Goal: Transaction & Acquisition: Purchase product/service

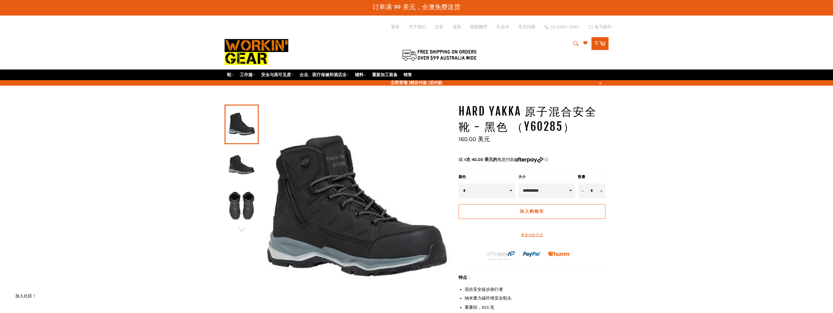
click at [238, 164] on img at bounding box center [241, 164] width 28 height 33
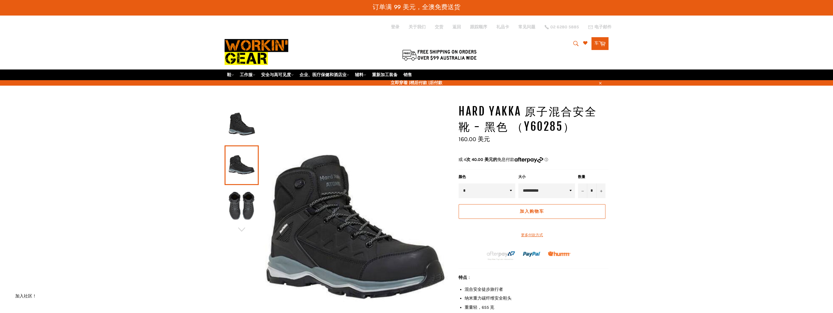
click at [237, 201] on img at bounding box center [241, 205] width 28 height 33
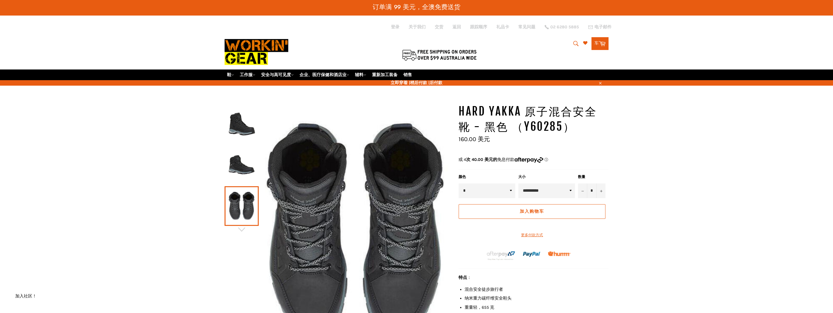
click at [237, 174] on img at bounding box center [241, 164] width 28 height 33
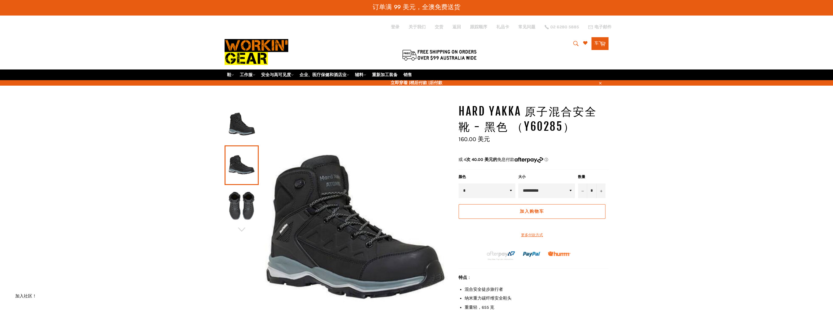
click at [234, 147] on link at bounding box center [241, 165] width 34 height 40
click at [234, 128] on img at bounding box center [241, 123] width 28 height 33
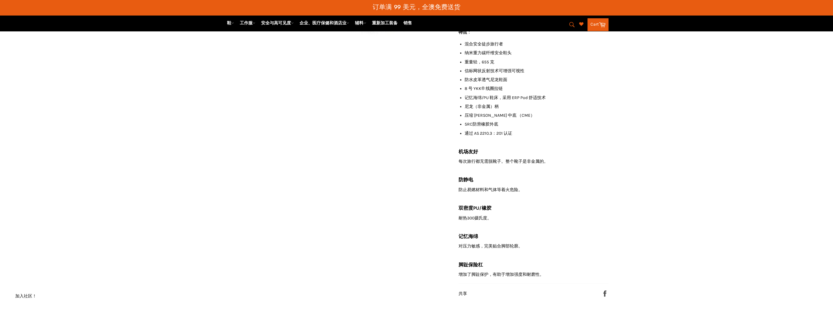
scroll to position [244, 0]
drag, startPoint x: 492, startPoint y: 75, endPoint x: 474, endPoint y: 78, distance: 18.2
click at [474, 57] on li "纳米重力碳纤维安全鞋头" at bounding box center [536, 54] width 144 height 6
drag, startPoint x: 474, startPoint y: 78, endPoint x: 508, endPoint y: 95, distance: 38.1
click at [508, 75] on li "信标网状反射技术可增强可视性" at bounding box center [536, 72] width 144 height 6
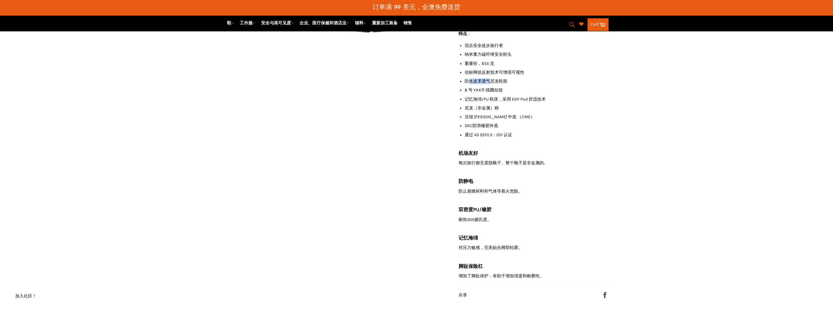
drag, startPoint x: 508, startPoint y: 95, endPoint x: 470, endPoint y: 105, distance: 39.2
click at [470, 84] on li "防水皮革透气尼龙鞋面" at bounding box center [536, 81] width 144 height 6
drag, startPoint x: 470, startPoint y: 105, endPoint x: 483, endPoint y: 120, distance: 19.6
click at [483, 102] on li "记忆海绵/PU 鞋床，采用 ERP Pod 舒适技术" at bounding box center [536, 99] width 144 height 6
drag, startPoint x: 483, startPoint y: 120, endPoint x: 546, endPoint y: 120, distance: 62.7
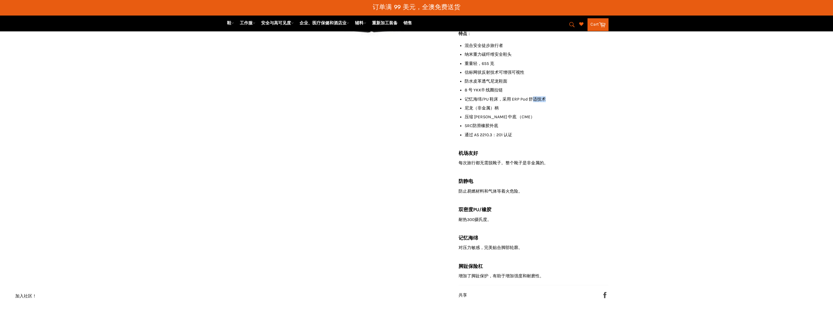
click at [546, 102] on li "记忆海绵/PU 鞋床，采用 ERP Pod 舒适技术" at bounding box center [536, 99] width 144 height 6
drag, startPoint x: 546, startPoint y: 120, endPoint x: 465, endPoint y: 130, distance: 81.4
click at [465, 111] on li "尼龙（非金属）柄" at bounding box center [536, 108] width 144 height 6
drag, startPoint x: 465, startPoint y: 130, endPoint x: 485, endPoint y: 138, distance: 21.6
click at [485, 120] on li "压缩 [PERSON_NAME] 中底 （CME）" at bounding box center [536, 117] width 144 height 6
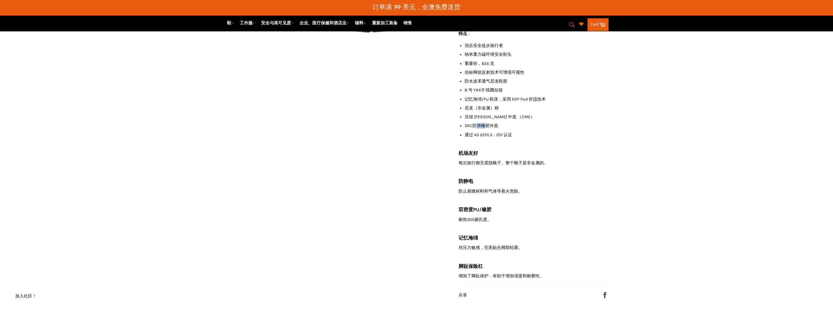
drag, startPoint x: 485, startPoint y: 138, endPoint x: 474, endPoint y: 149, distance: 15.1
click at [474, 129] on li "SRC防滑橡胶外底" at bounding box center [536, 126] width 144 height 6
drag, startPoint x: 474, startPoint y: 149, endPoint x: 500, endPoint y: 159, distance: 27.4
click at [500, 159] on div "特点 ： 混合安全徒步旅行者 纳米重力碳纤维安全鞋头 重量轻，655 克 信标网状反射技术可增强可视性 防水皮革透气尼龙鞋面 8 号 YKK® 线圈拉链 记忆…" at bounding box center [533, 155] width 150 height 248
drag, startPoint x: 500, startPoint y: 159, endPoint x: 615, endPoint y: 171, distance: 116.3
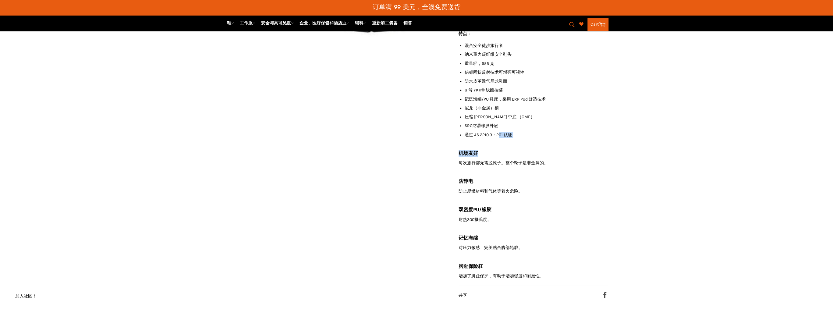
click at [615, 171] on div "HARD YAKKA 原子混合安全靴 - 黑色 （Y60285） *" at bounding box center [416, 91] width 833 height 463
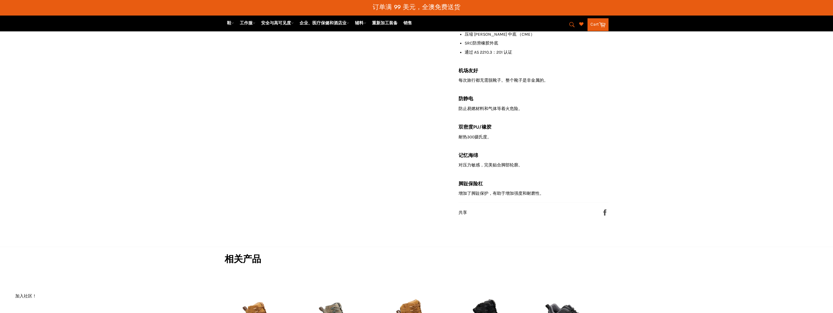
scroll to position [341, 0]
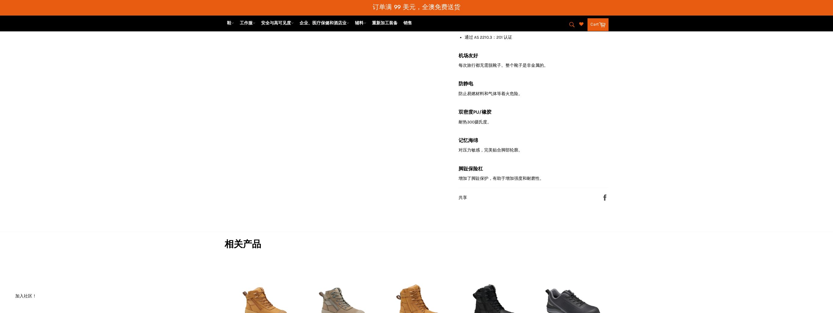
drag, startPoint x: 515, startPoint y: 88, endPoint x: 531, endPoint y: 87, distance: 16.5
click at [531, 68] on p "每次旅行都无需脱靴子。整个靴子是非金属的。" at bounding box center [533, 65] width 150 height 6
drag, startPoint x: 531, startPoint y: 87, endPoint x: 460, endPoint y: 90, distance: 71.0
click at [460, 68] on p "每次旅行都无需脱靴子。整个靴子是非金属的。" at bounding box center [533, 65] width 150 height 6
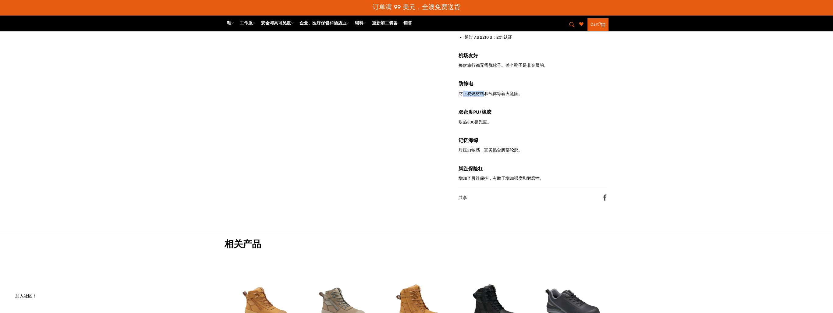
drag, startPoint x: 460, startPoint y: 90, endPoint x: 485, endPoint y: 117, distance: 36.0
click at [485, 97] on p "防止易燃材料和气体等着火危险。" at bounding box center [533, 94] width 150 height 6
drag, startPoint x: 485, startPoint y: 117, endPoint x: 515, endPoint y: 117, distance: 30.5
click at [515, 97] on p "防止易燃材料和气体等着火危险。" at bounding box center [533, 94] width 150 height 6
drag, startPoint x: 515, startPoint y: 117, endPoint x: 462, endPoint y: 118, distance: 53.6
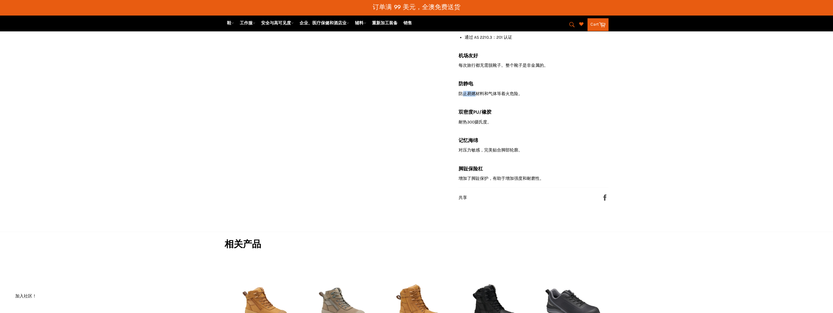
click at [462, 97] on p "防止易燃材料和气体等着火危险。" at bounding box center [533, 94] width 150 height 6
drag, startPoint x: 462, startPoint y: 118, endPoint x: 471, endPoint y: 117, distance: 9.8
click at [471, 97] on p "防止易燃材料和气体等着火危险。" at bounding box center [533, 94] width 150 height 6
drag, startPoint x: 471, startPoint y: 117, endPoint x: 476, endPoint y: 116, distance: 4.4
click at [462, 97] on p "防止易燃材料和气体等着火危险。" at bounding box center [533, 94] width 150 height 6
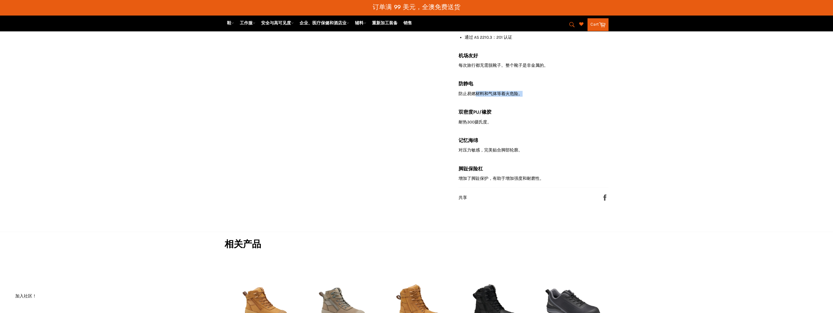
drag, startPoint x: 490, startPoint y: 115, endPoint x: 536, endPoint y: 113, distance: 46.3
click at [536, 97] on p "防止易燃材料和气体等着火危险。" at bounding box center [533, 94] width 150 height 6
drag, startPoint x: 536, startPoint y: 113, endPoint x: 536, endPoint y: 120, distance: 7.0
click at [536, 120] on div "特点 ： 混合安全徒步旅行者 纳米重力碳纤维安全鞋头 重量轻，655 克 信标网状反射技术可增强可视性 防水皮革透气尼龙鞋面 8 号 YKK® 线圈拉链 记忆…" at bounding box center [533, 57] width 150 height 248
drag, startPoint x: 482, startPoint y: 111, endPoint x: 467, endPoint y: 113, distance: 15.8
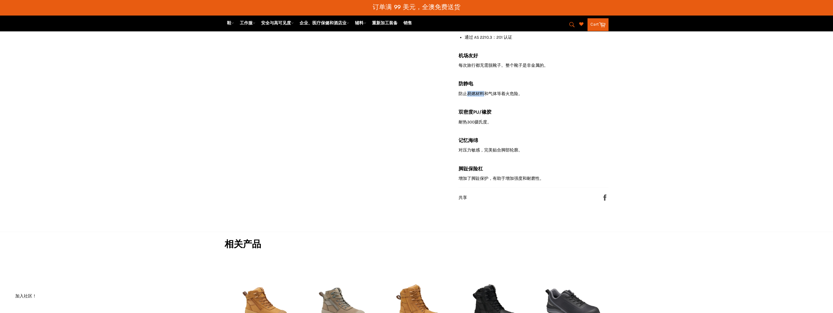
click at [467, 113] on div "特点 ： 混合安全徒步旅行者 纳米重力碳纤维安全鞋头 重量轻，655 克 信标网状反射技术可增强可视性 防水皮革透气尼龙鞋面 8 号 YKK® 线圈拉链 记忆…" at bounding box center [533, 57] width 150 height 248
drag, startPoint x: 467, startPoint y: 113, endPoint x: 461, endPoint y: 145, distance: 32.5
click at [461, 125] on p "耐热300摄氏度。" at bounding box center [533, 122] width 150 height 6
drag, startPoint x: 461, startPoint y: 145, endPoint x: 531, endPoint y: 151, distance: 70.6
click at [531, 151] on div "特点 ： 混合安全徒步旅行者 纳米重力碳纤维安全鞋头 重量轻，655 克 信标网状反射技术可增强可视性 防水皮革透气尼龙鞋面 8 号 YKK® 线圈拉链 记忆…" at bounding box center [533, 57] width 150 height 248
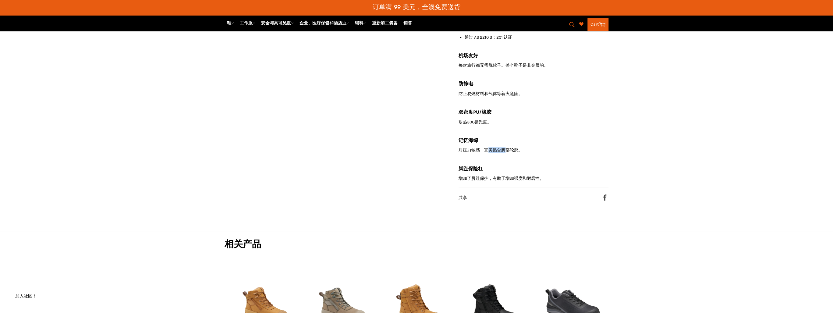
click at [489, 170] on div "特点 ： 混合安全徒步旅行者 纳米重力碳纤维安全鞋头 重量轻，655 克 信标网状反射技术可增强可视性 防水皮革透气尼龙鞋面 8 号 YKK® 线圈拉链 记忆…" at bounding box center [533, 57] width 150 height 248
drag, startPoint x: 489, startPoint y: 170, endPoint x: 523, endPoint y: 201, distance: 45.5
click at [523, 181] on p "增加了脚趾保护，有助于增加强度和耐磨性。" at bounding box center [533, 178] width 150 height 6
drag, startPoint x: 523, startPoint y: 201, endPoint x: 725, endPoint y: 168, distance: 205.4
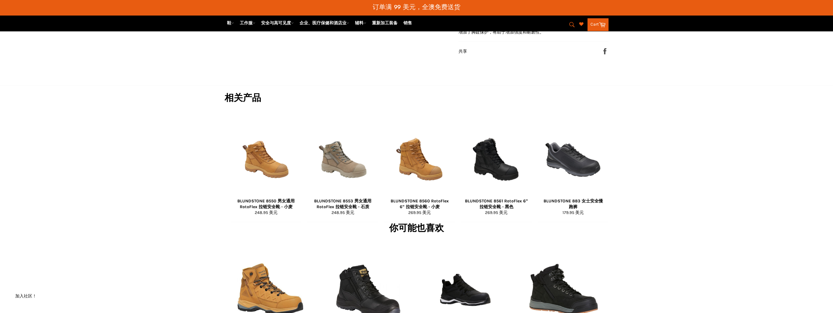
drag, startPoint x: 735, startPoint y: 158, endPoint x: 732, endPoint y: 159, distance: 3.1
click at [734, 160] on div "相关产品 BLUNDSTONE 8550 男女通用 RotoFlex 拉链安全靴 - 小麦 正常价格 248.95 美元 视图 BLUNDSTONE 8553…" at bounding box center [416, 153] width 833 height 136
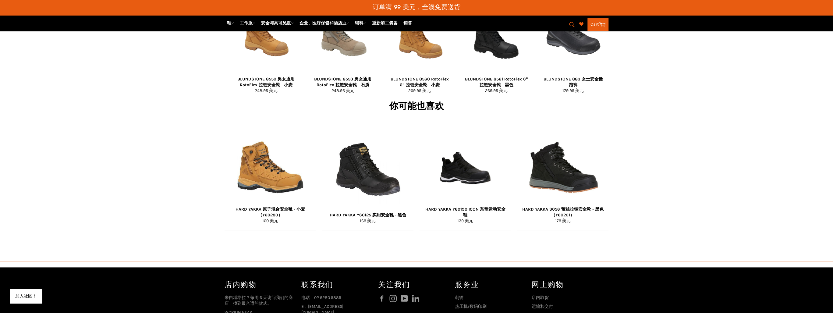
click at [734, 156] on div "你可能也喜欢 HARD YAKKA 原子混合安全靴 - 小麦 （Y60280） 正常价格 160 美元 视图 HARD YAKKA Y60125 实用安全靴 …" at bounding box center [416, 165] width 833 height 130
click at [704, 144] on div "你可能也喜欢 HARD YAKKA 原子混合安全靴 - 小麦 （Y60280） 正常价格 160 美元 视图 HARD YAKKA Y60125 实用安全靴 …" at bounding box center [416, 165] width 833 height 130
click at [729, 137] on div "你可能也喜欢 HARD YAKKA 原子混合安全靴 - 小麦 （Y60280） 正常价格 160 美元 视图 HARD YAKKA Y60125 实用安全靴 …" at bounding box center [416, 165] width 833 height 130
click at [710, 151] on div "你可能也喜欢 HARD YAKKA 原子混合安全靴 - 小麦 （Y60280） 正常价格 160 美元 视图 HARD YAKKA Y60125 实用安全靴 …" at bounding box center [416, 165] width 833 height 130
click at [714, 151] on div "你可能也喜欢 HARD YAKKA 原子混合安全靴 - 小麦 （Y60280） 正常价格 160 美元 视图 HARD YAKKA Y60125 实用安全靴 …" at bounding box center [416, 165] width 833 height 130
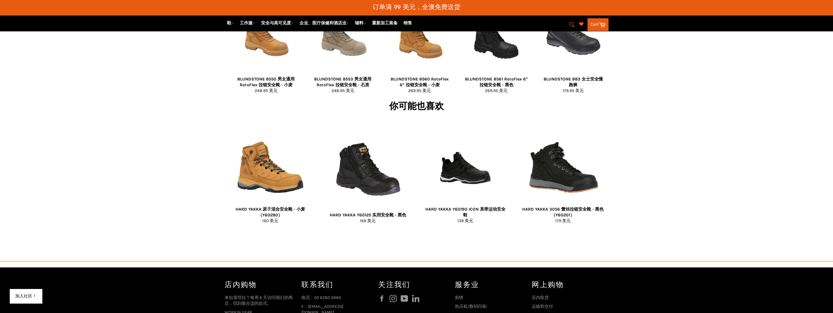
click at [677, 203] on div "你可能也喜欢 HARD YAKKA 原子混合安全靴 - 小麦 （Y60280） 正常价格 160 美元 视图 HARD YAKKA Y60125 实用安全靴 …" at bounding box center [416, 165] width 833 height 130
click at [696, 179] on div "你可能也喜欢 HARD YAKKA 原子混合安全靴 - 小麦 （Y60280） 正常价格 160 美元 视图 HARD YAKKA Y60125 实用安全靴 …" at bounding box center [416, 165] width 833 height 130
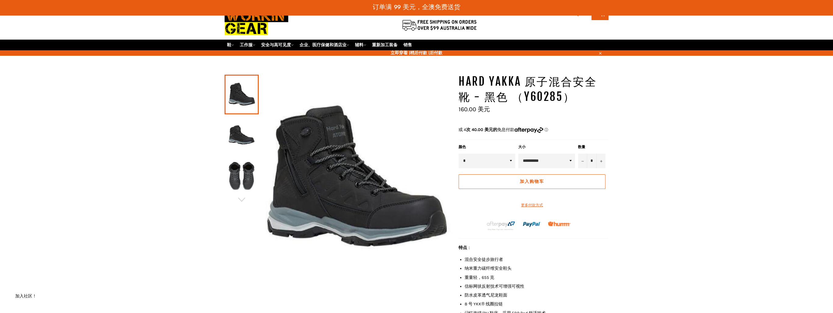
scroll to position [0, 0]
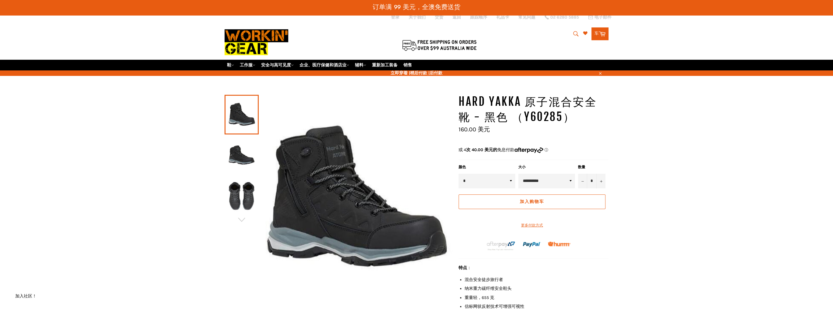
scroll to position [49, 0]
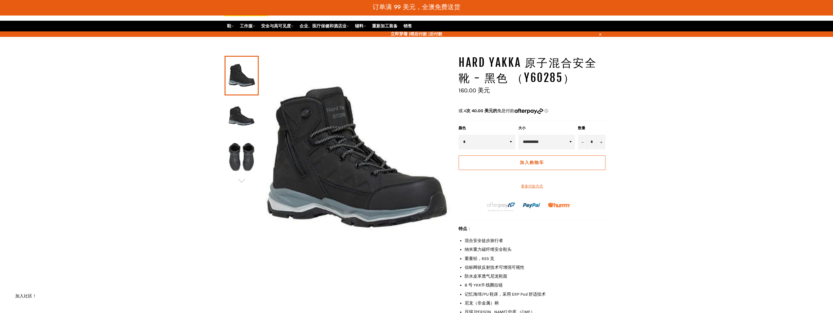
click at [568, 149] on select "**********" at bounding box center [546, 142] width 57 height 15
select select "*******"
click at [518, 148] on select "**********" at bounding box center [546, 142] width 57 height 15
click at [686, 185] on div "HARD YAKKA 原子混合安全靴 - 黑色 （Y60285） *" at bounding box center [416, 286] width 833 height 463
click at [662, 175] on div "HARD YAKKA 原子混合安全靴 - 黑色 （Y60285） *" at bounding box center [416, 286] width 833 height 463
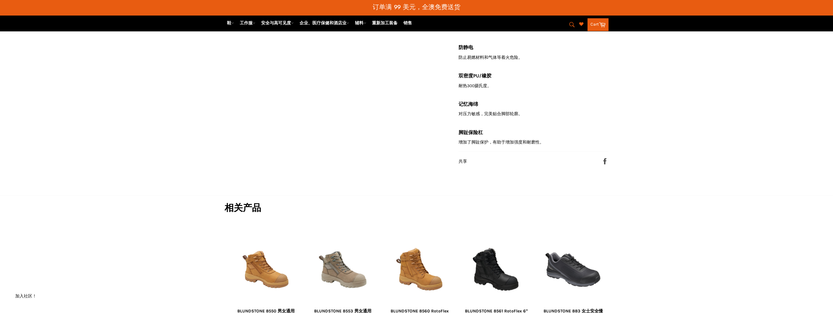
scroll to position [379, 0]
